Goal: Information Seeking & Learning: Compare options

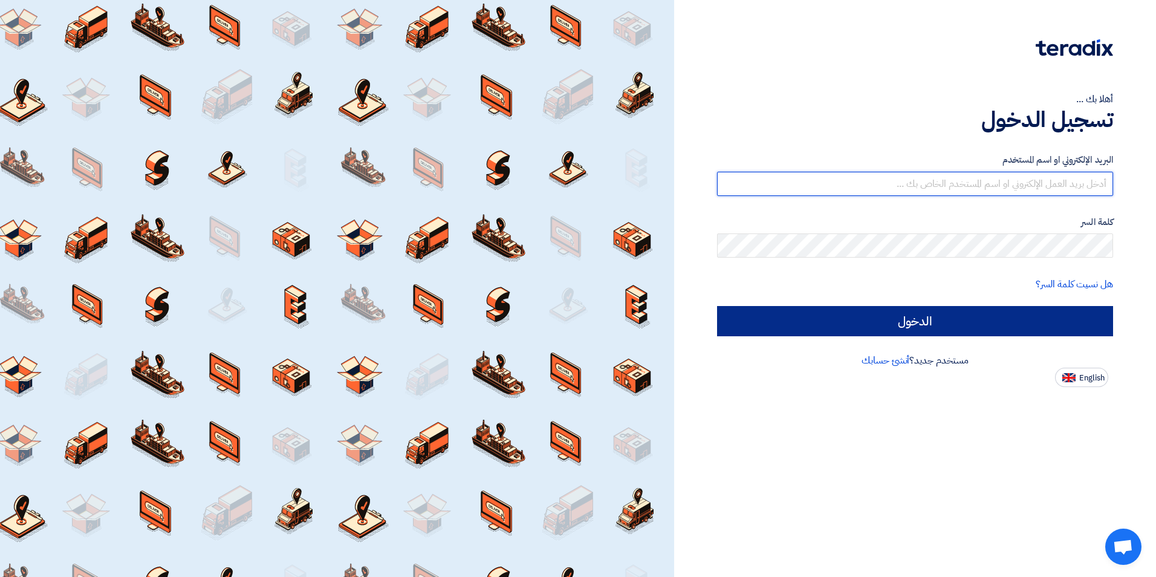
type input "mohamed.saudi@eaec.com.eg"
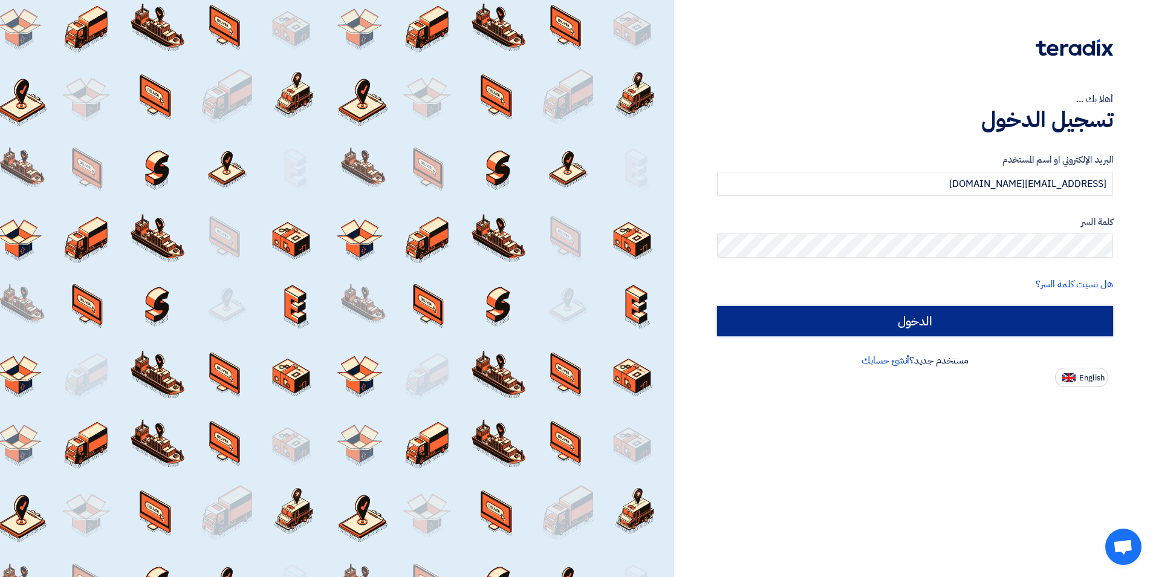
click at [888, 326] on input "الدخول" at bounding box center [915, 321] width 396 height 30
type input "Sign in"
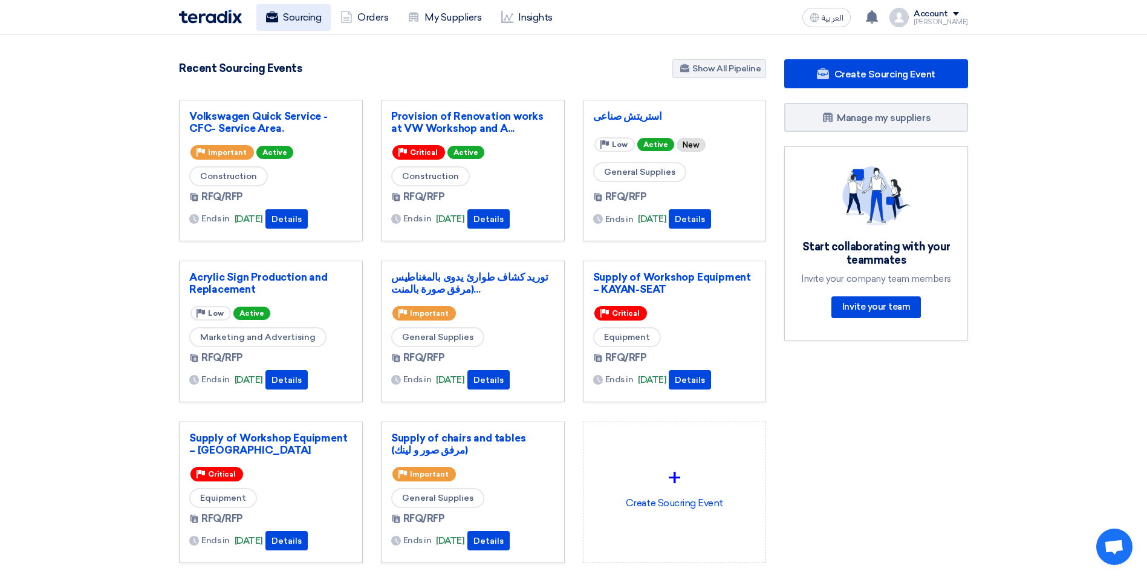
click at [287, 11] on link "Sourcing" at bounding box center [293, 17] width 74 height 27
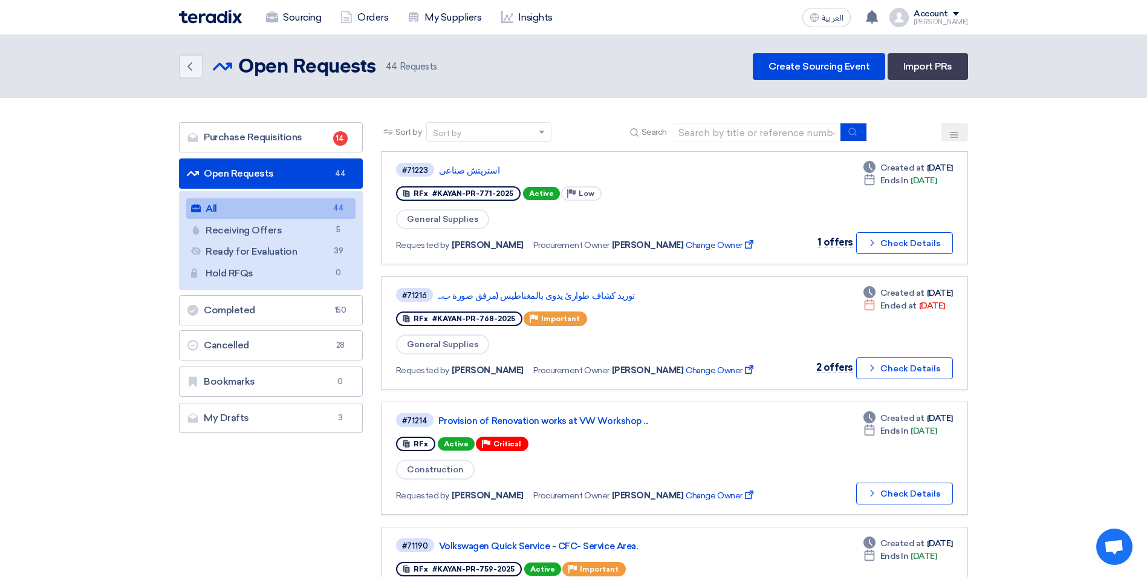
click at [956, 134] on icon at bounding box center [954, 135] width 10 height 10
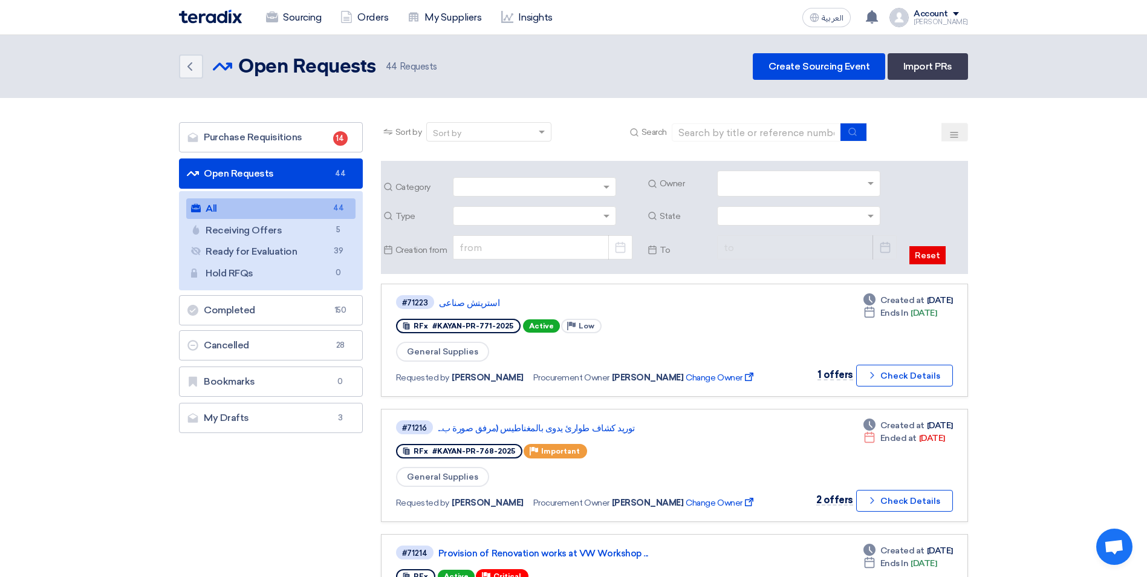
click at [826, 180] on input "text" at bounding box center [800, 185] width 153 height 20
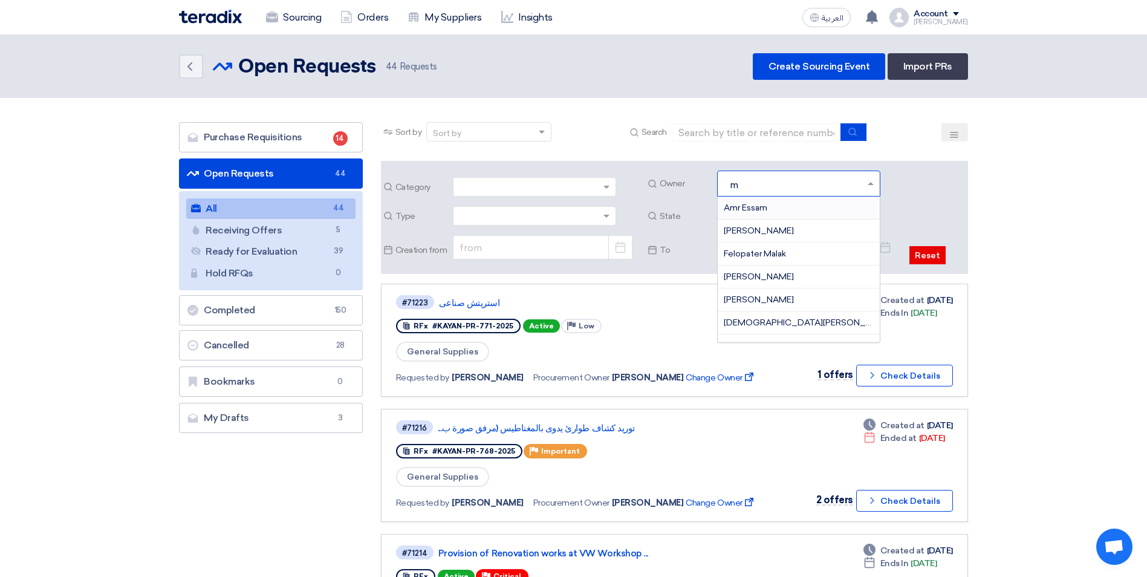
type input "mi"
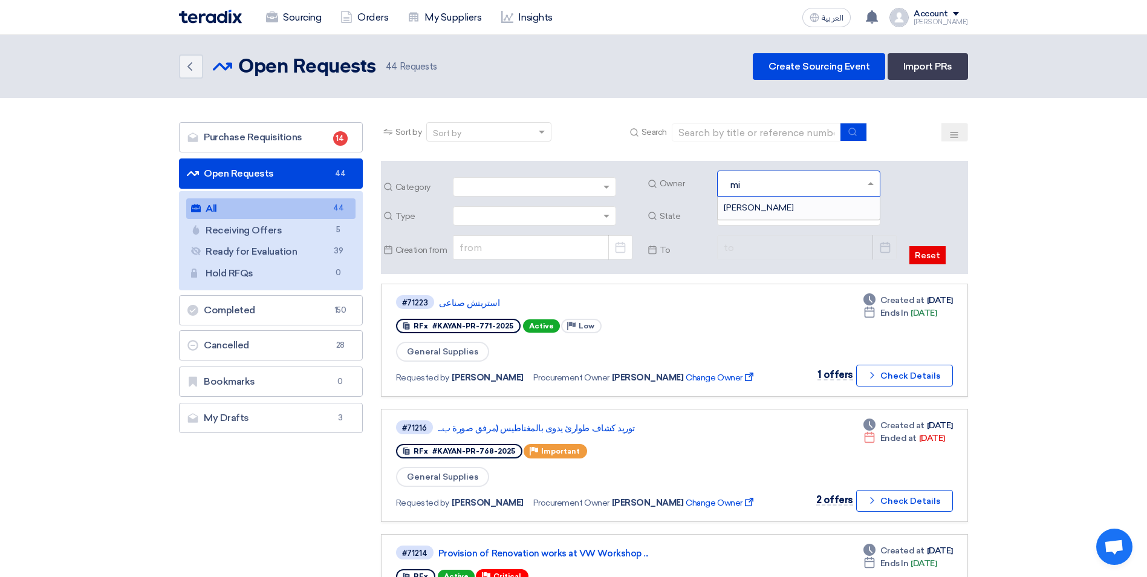
click at [776, 201] on div "Michael Wassef" at bounding box center [799, 207] width 162 height 22
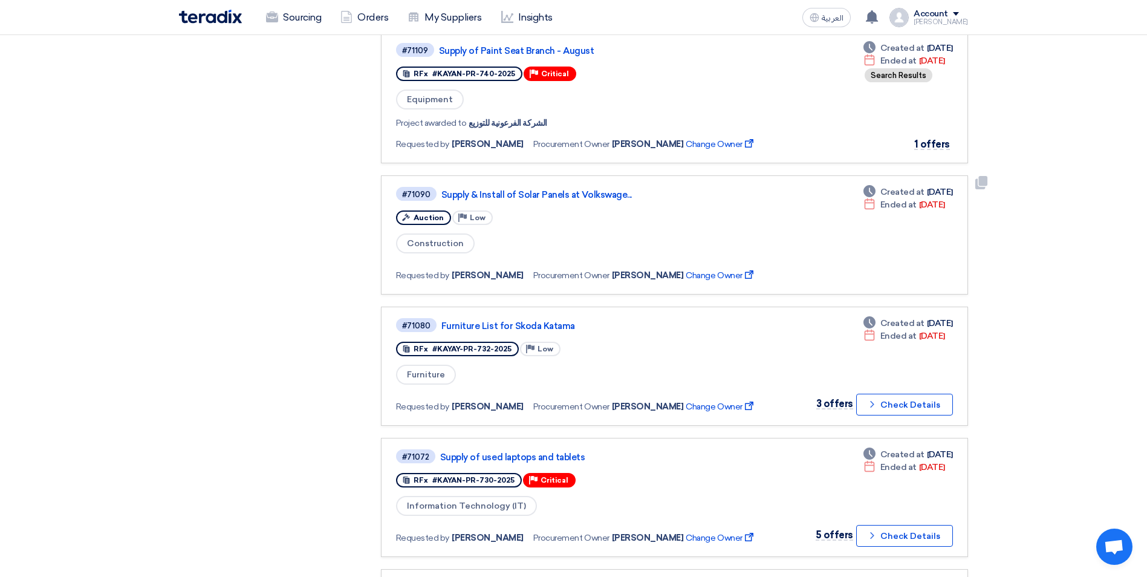
scroll to position [967, 0]
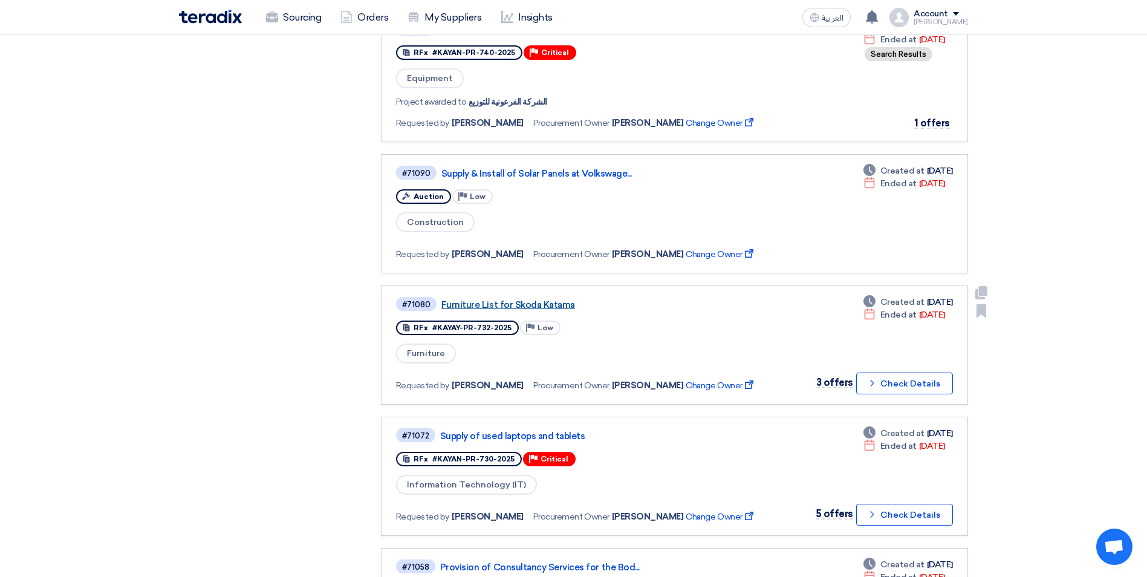
click at [498, 306] on link "Furniture List for Skoda Katama" at bounding box center [592, 304] width 302 height 11
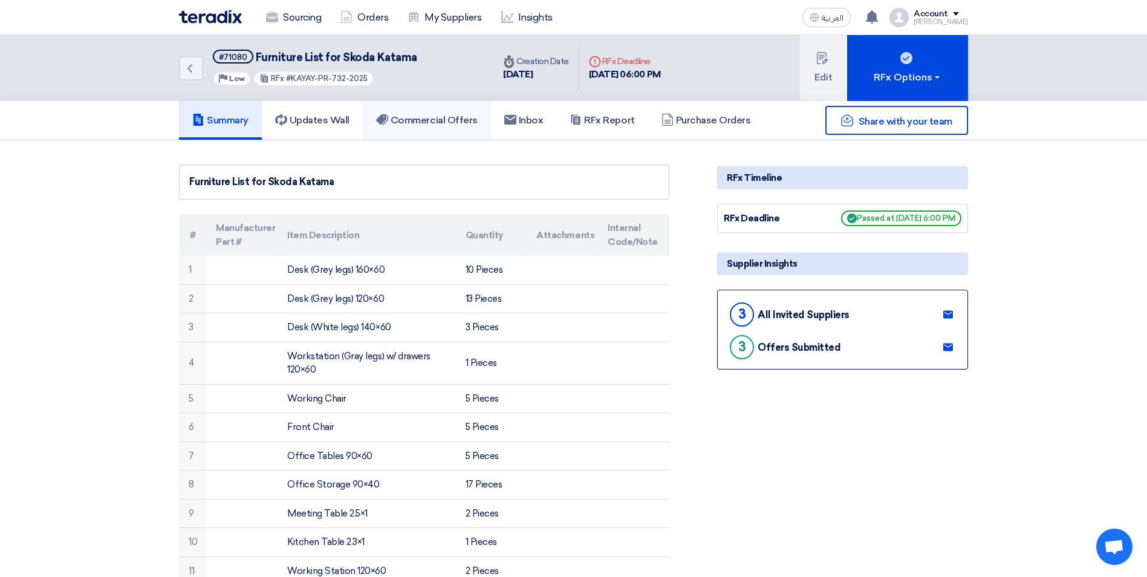
click at [435, 122] on h5 "Commercial Offers" at bounding box center [427, 120] width 102 height 12
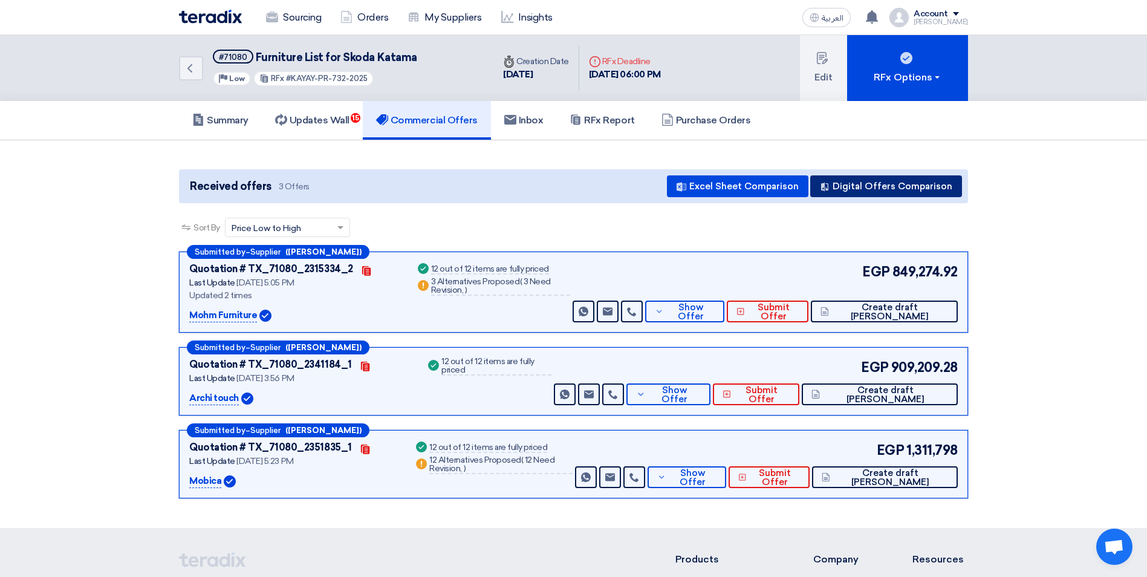
click at [889, 193] on button "Digital Offers Comparison" at bounding box center [886, 186] width 152 height 22
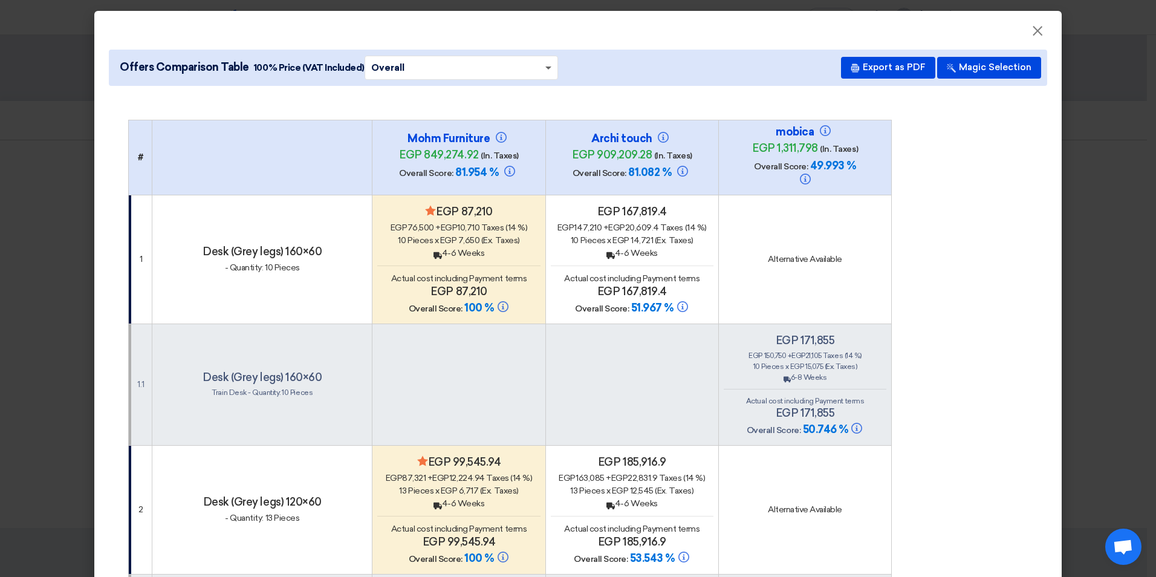
click at [545, 68] on span at bounding box center [548, 69] width 6 height 4
click at [382, 118] on span "Price Only" at bounding box center [394, 114] width 47 height 11
click at [1031, 30] on span "×" at bounding box center [1037, 34] width 12 height 24
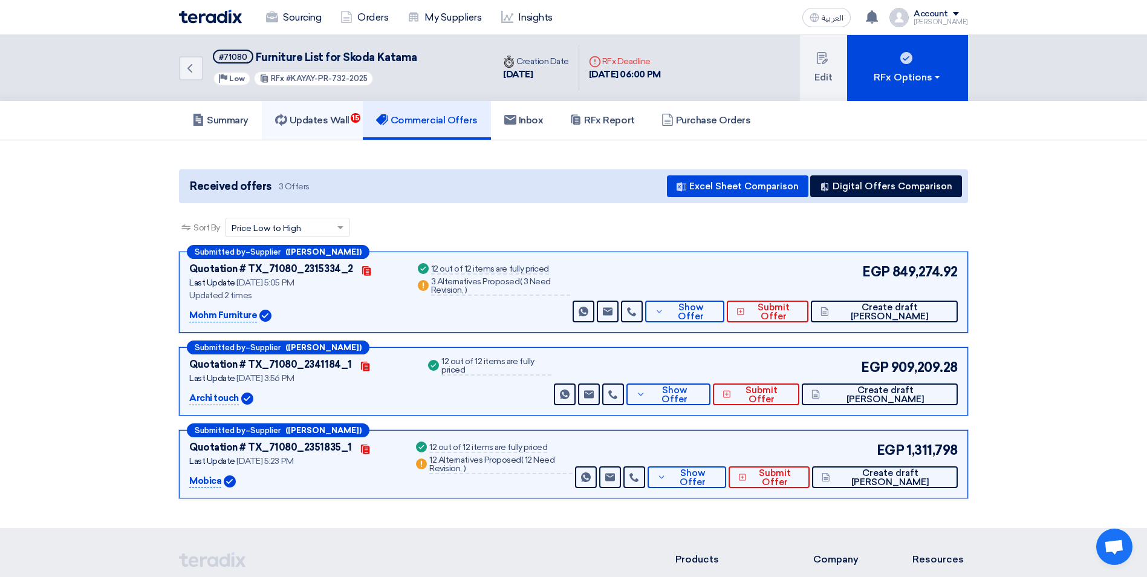
click at [328, 118] on h5 "Updates Wall 15" at bounding box center [312, 120] width 74 height 12
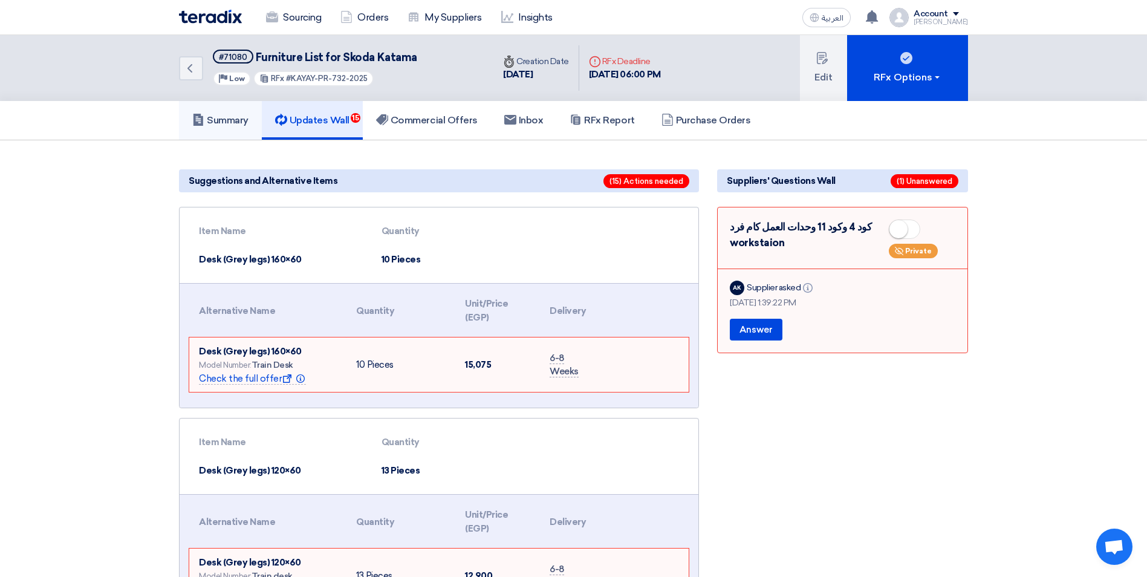
click at [236, 115] on h5 "Summary" at bounding box center [220, 120] width 56 height 12
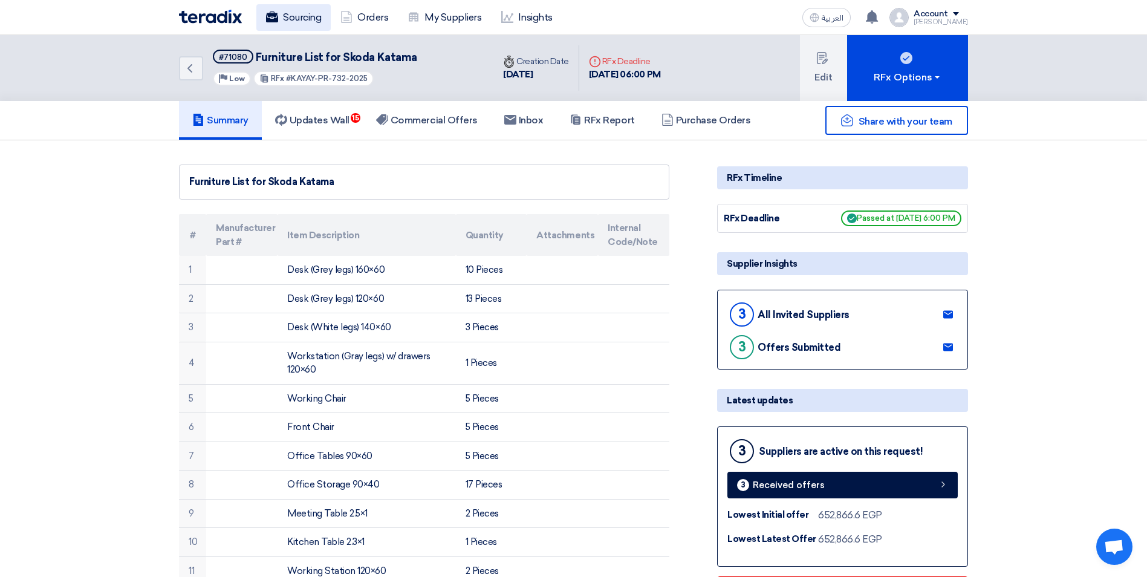
click at [290, 25] on link "Sourcing" at bounding box center [293, 17] width 74 height 27
